Goal: Information Seeking & Learning: Find specific fact

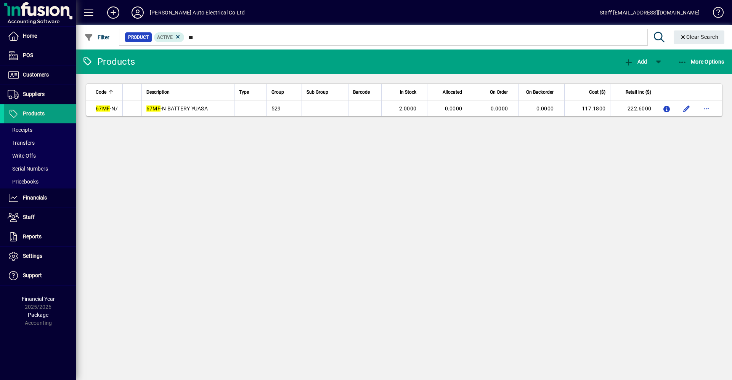
type input "*"
type input "*****"
click at [672, 80] on app-page-flat "Code Description Type Group Sub Group Barcode In Stock Allocated On Order On Ba…" at bounding box center [404, 100] width 656 height 52
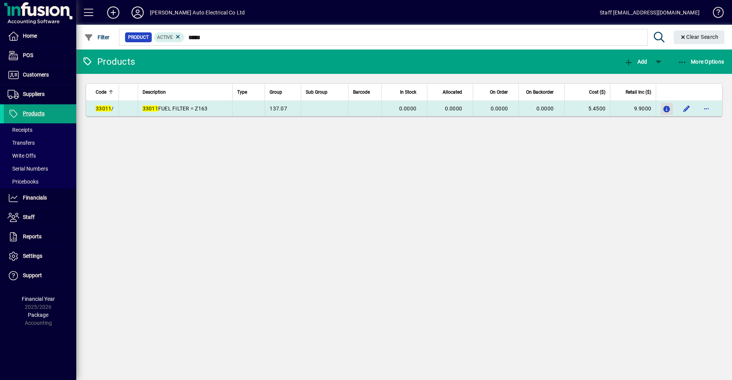
click at [666, 108] on icon "button" at bounding box center [667, 109] width 8 height 6
